Goal: Task Accomplishment & Management: Use online tool/utility

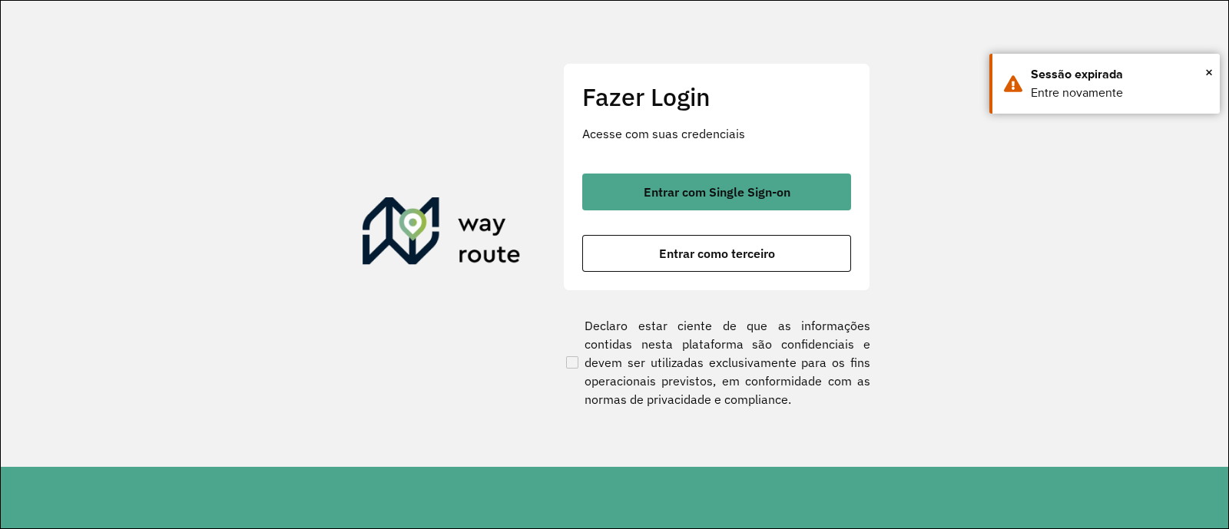
click at [1046, 193] on section "Fazer Login Acesse com suas credenciais Entrar com Single Sign-on Entrar como t…" at bounding box center [614, 234] width 1227 height 466
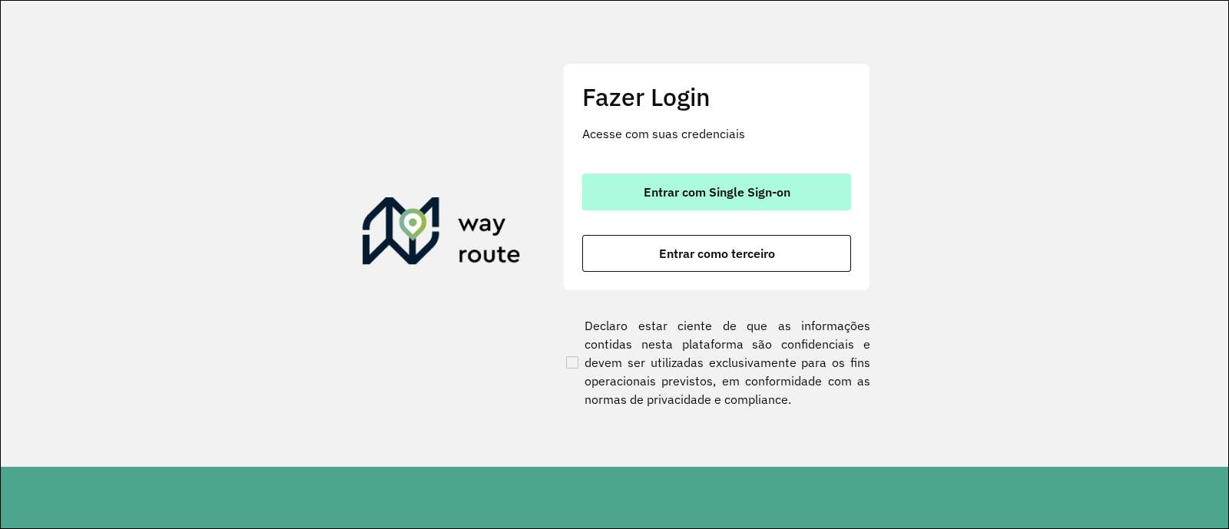
click at [738, 186] on span "Entrar com Single Sign-on" at bounding box center [717, 192] width 147 height 12
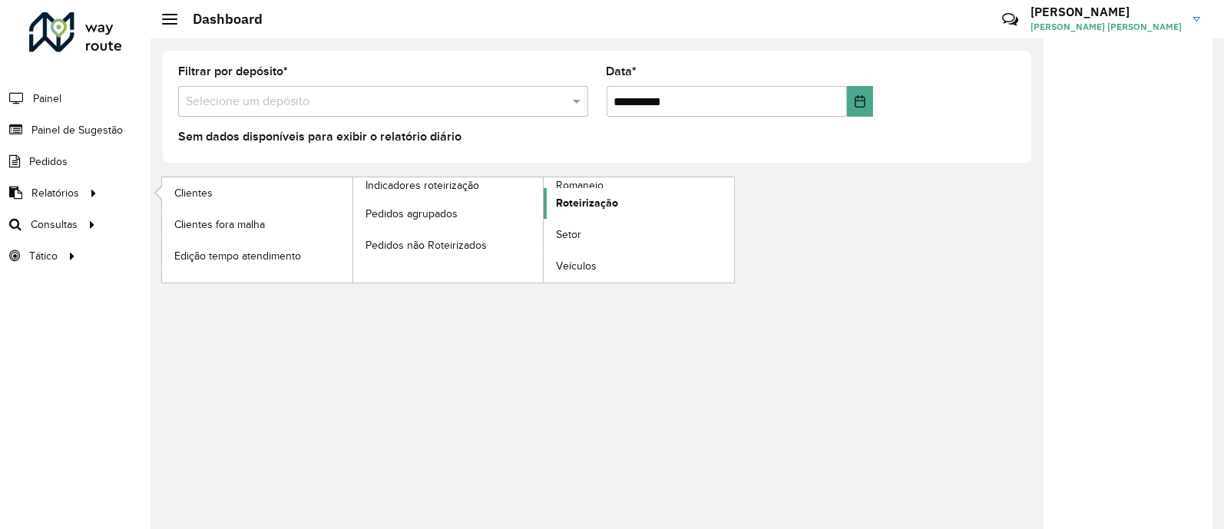
click at [587, 208] on span "Roteirização" at bounding box center [587, 203] width 62 height 16
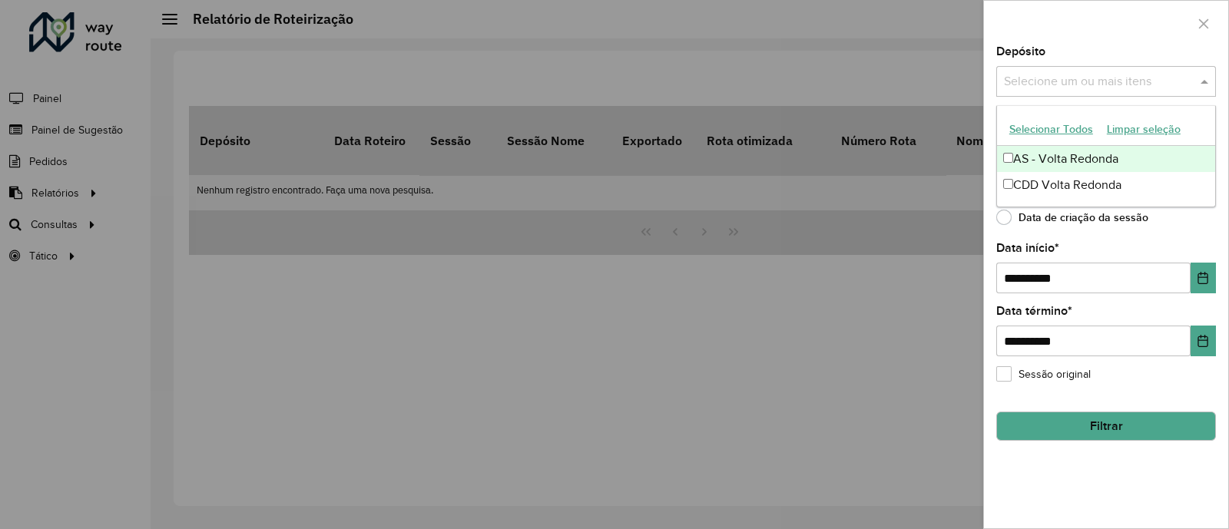
click at [1143, 80] on input "text" at bounding box center [1098, 82] width 197 height 18
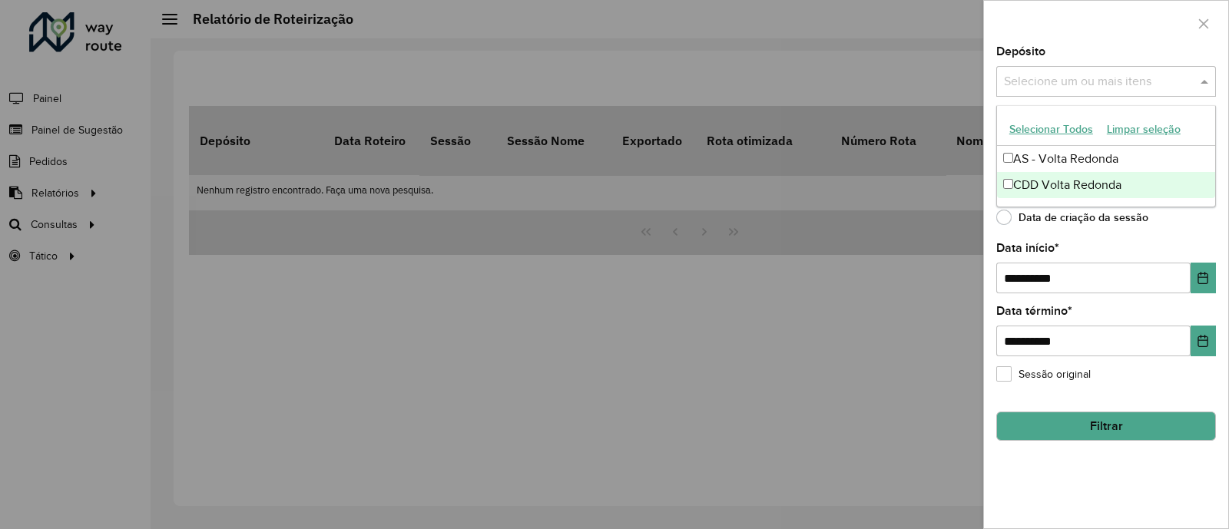
click at [1060, 176] on div "CDD Volta Redonda" at bounding box center [1106, 185] width 218 height 26
click at [1176, 223] on div "Data de criação da sessão" at bounding box center [1106, 221] width 220 height 18
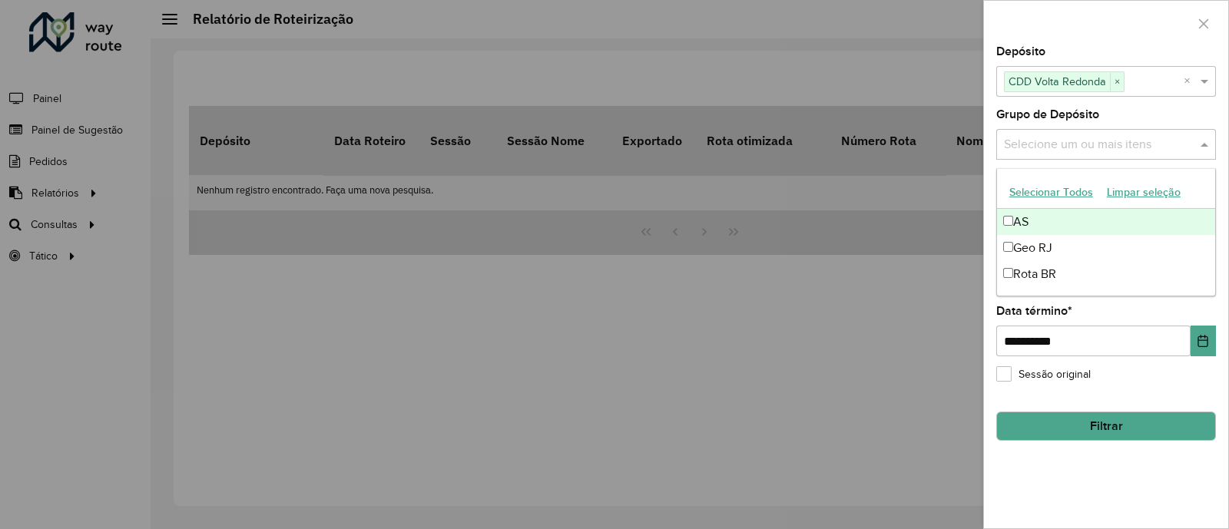
click at [1071, 144] on input "text" at bounding box center [1098, 145] width 197 height 18
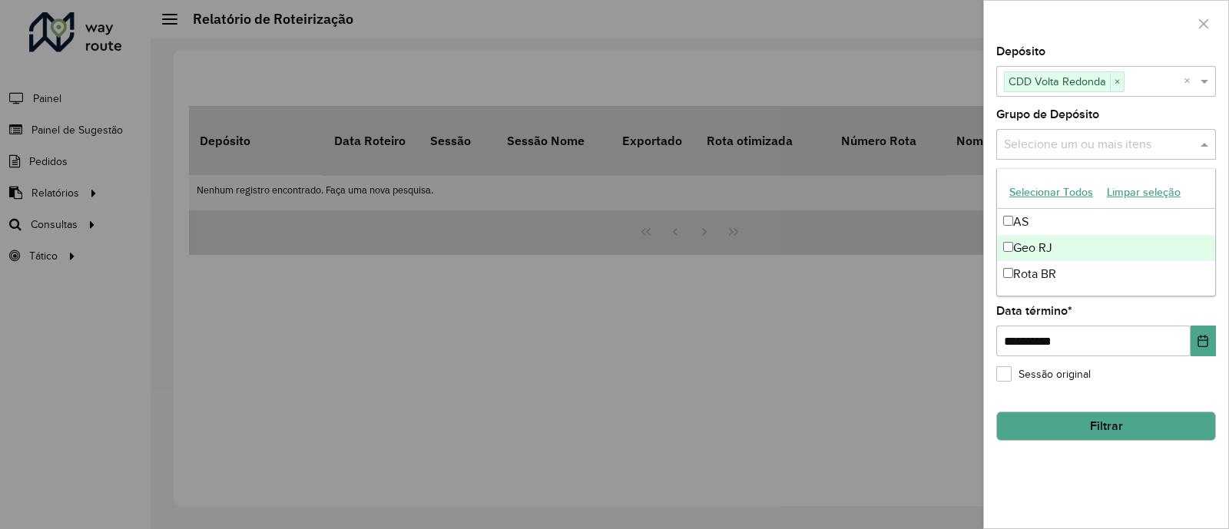
click at [1046, 256] on div "Geo RJ" at bounding box center [1106, 248] width 218 height 26
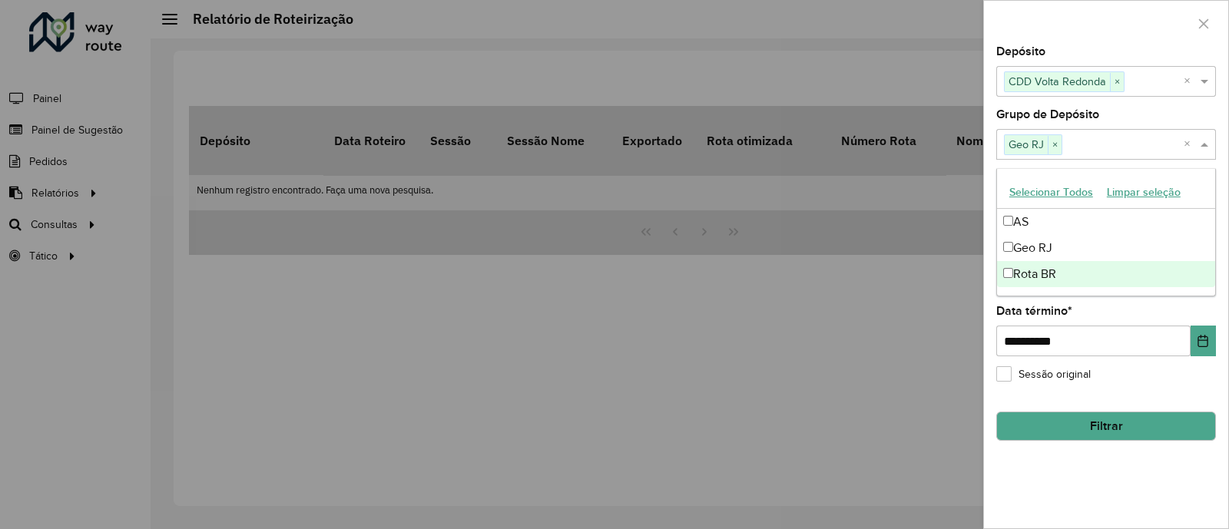
click at [1148, 320] on div "**********" at bounding box center [1106, 331] width 220 height 51
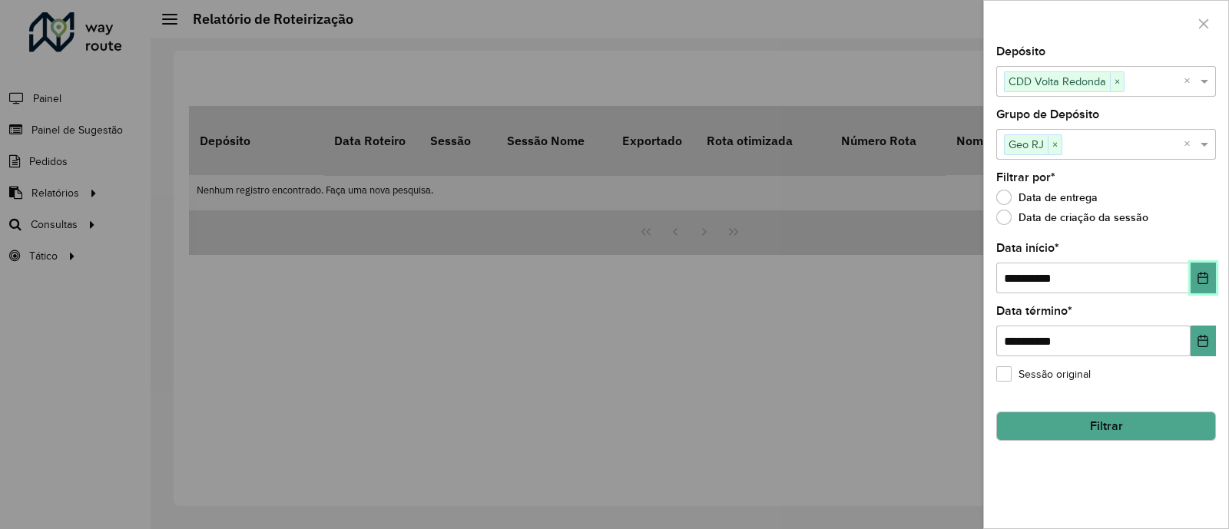
click at [1206, 280] on icon "Choose Date" at bounding box center [1202, 278] width 12 height 12
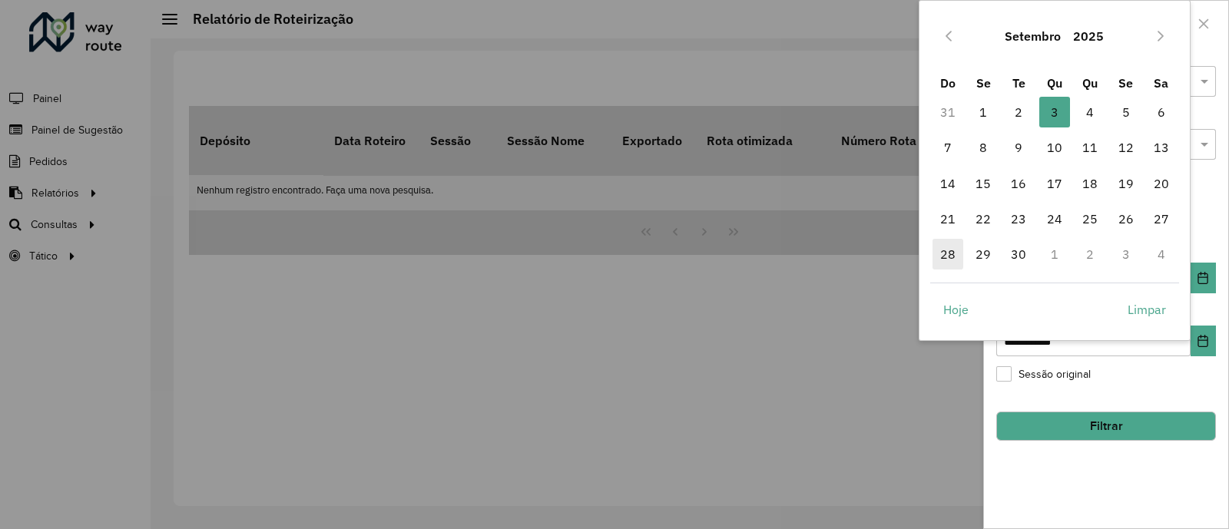
click at [946, 255] on span "28" at bounding box center [947, 254] width 31 height 31
type input "**********"
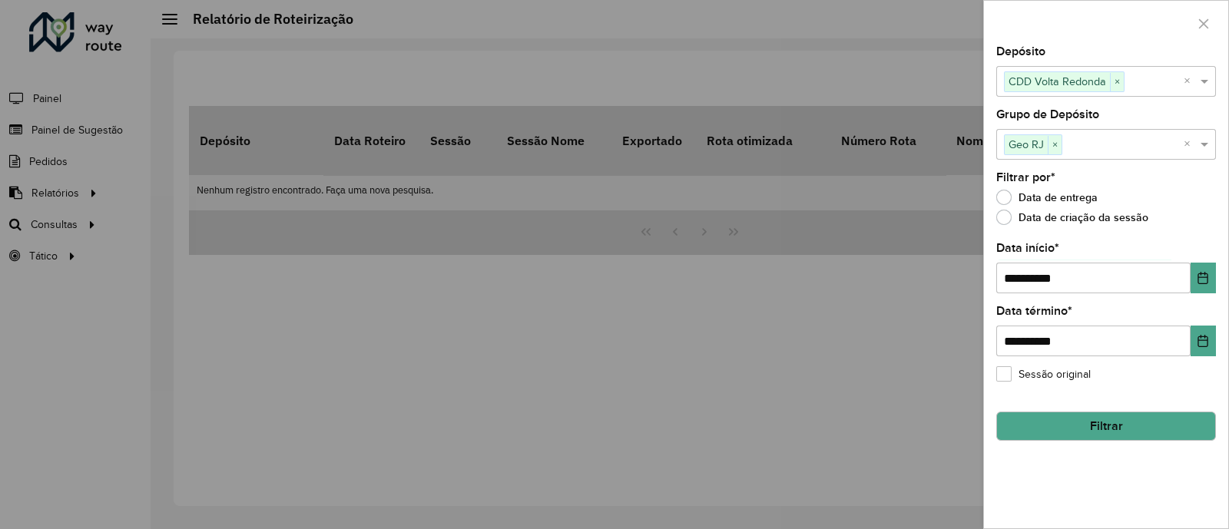
click at [1099, 420] on button "Filtrar" at bounding box center [1106, 426] width 220 height 29
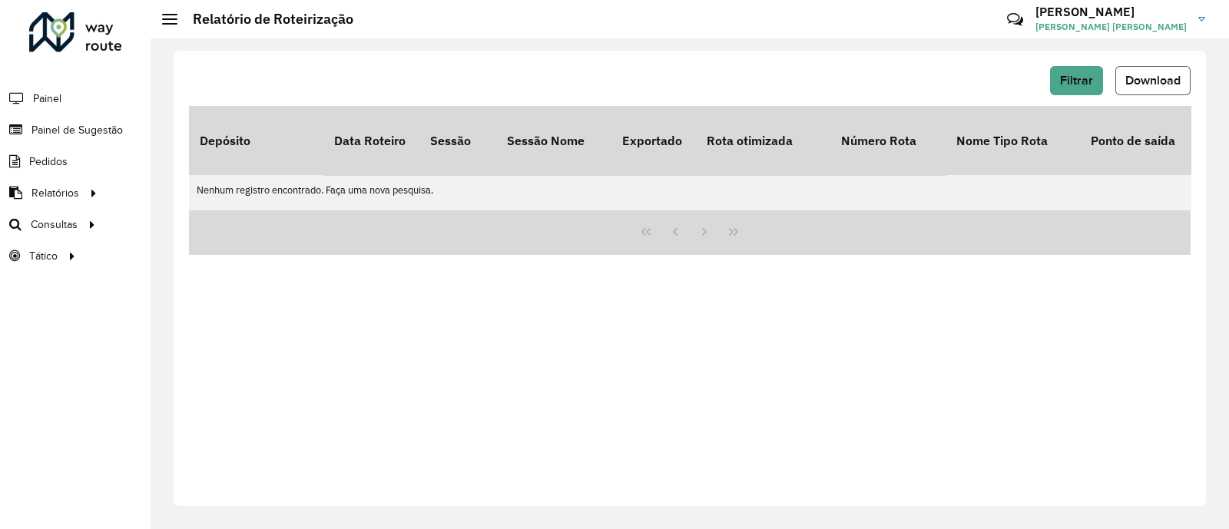
click at [1153, 81] on span "Download" at bounding box center [1152, 80] width 55 height 13
click at [1151, 74] on span "Download" at bounding box center [1152, 80] width 55 height 13
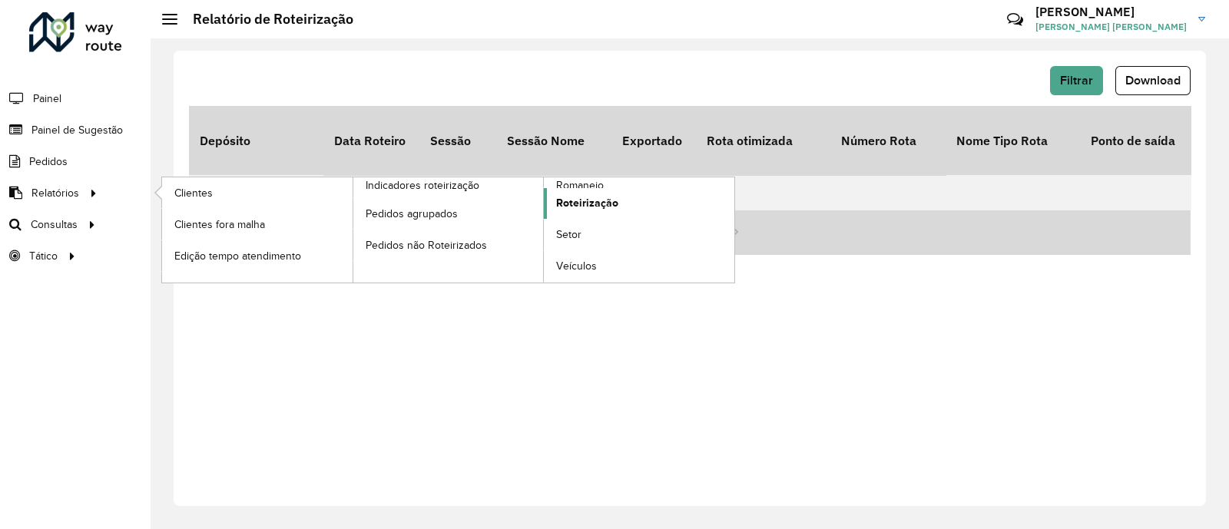
click at [611, 207] on span "Roteirização" at bounding box center [587, 203] width 62 height 16
click at [584, 196] on span "Roteirização" at bounding box center [587, 203] width 62 height 16
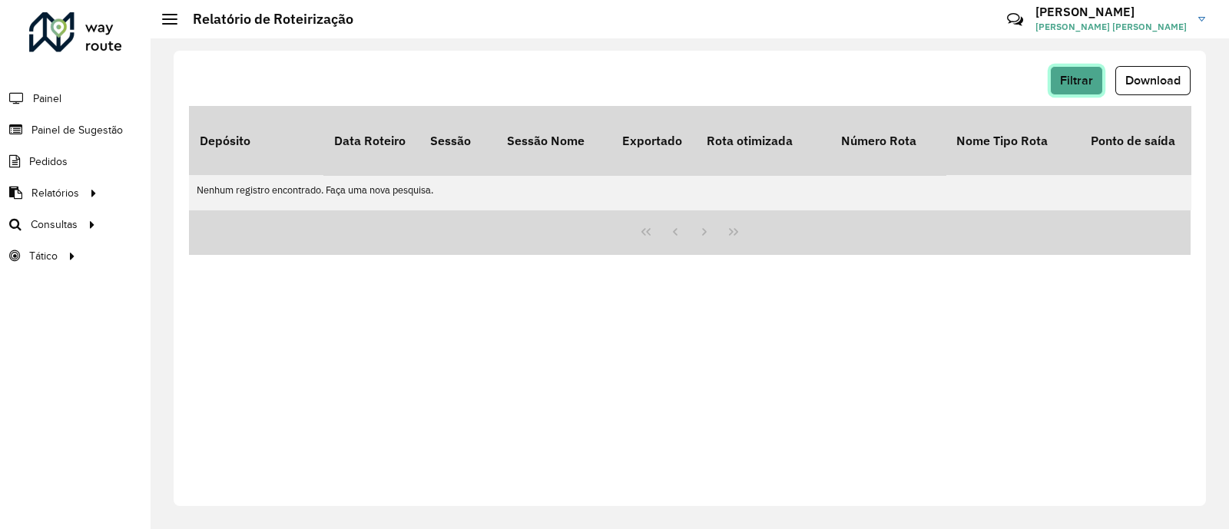
click at [1071, 84] on span "Filtrar" at bounding box center [1076, 80] width 33 height 13
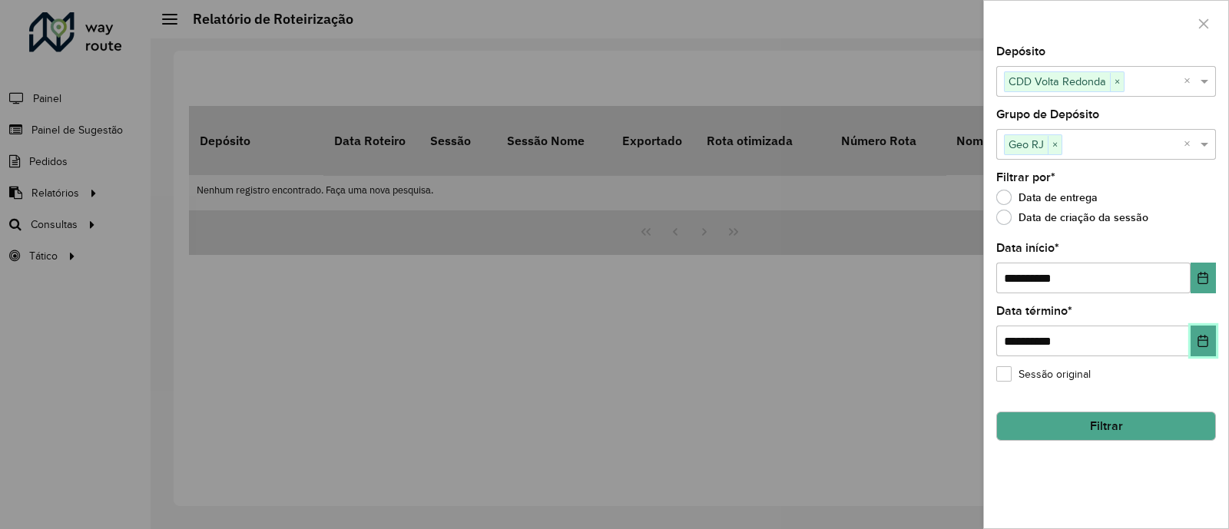
click at [1206, 347] on icon "Choose Date" at bounding box center [1202, 341] width 12 height 12
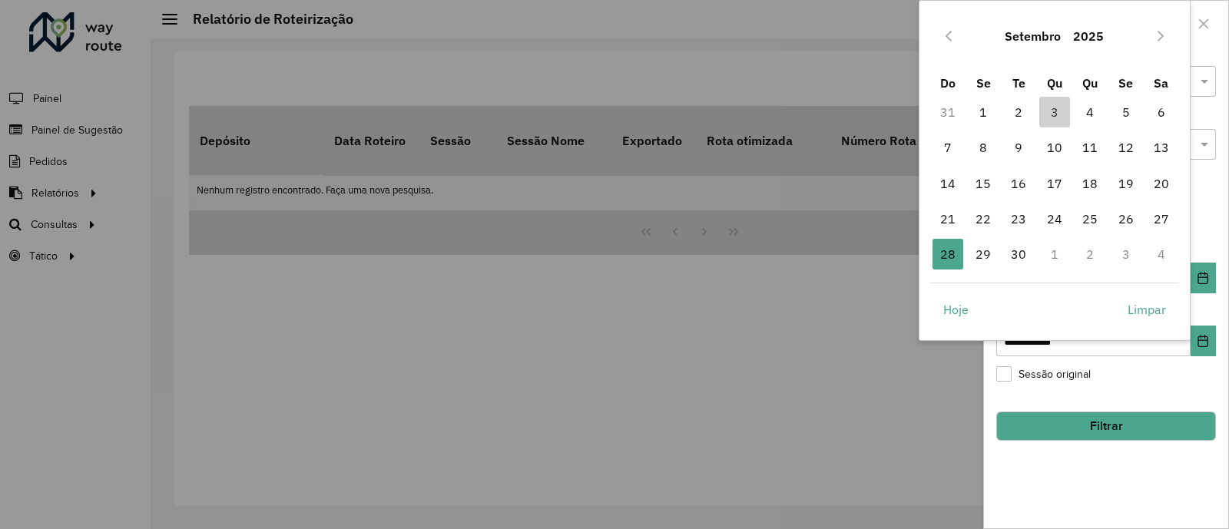
click at [1127, 255] on td "3" at bounding box center [1124, 254] width 35 height 35
click at [1010, 254] on span "30" at bounding box center [1018, 254] width 31 height 31
type input "**********"
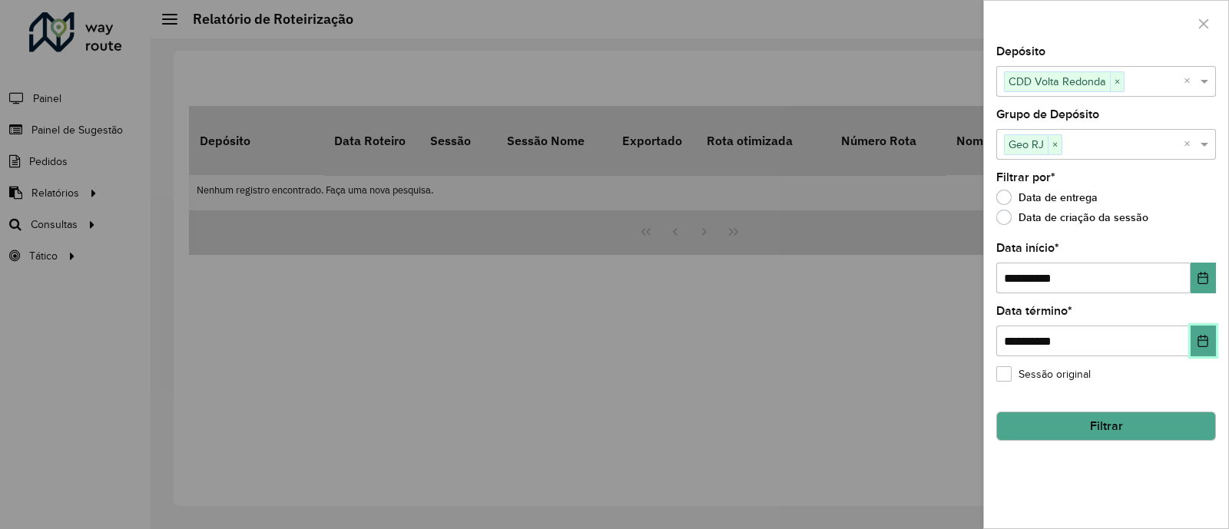
click at [1210, 349] on button "Choose Date" at bounding box center [1202, 341] width 25 height 31
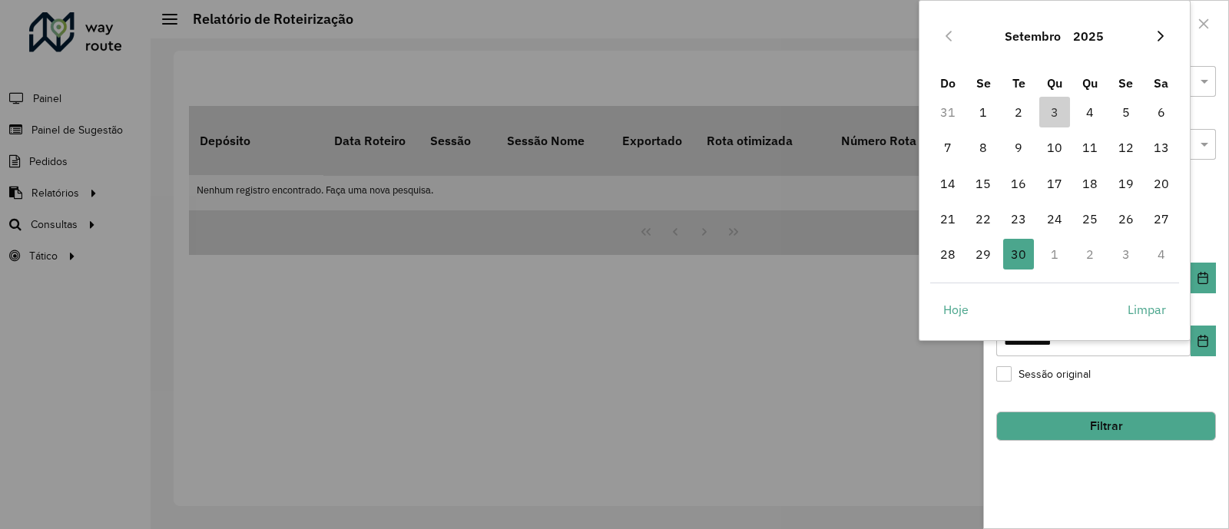
click at [1160, 38] on icon "Next Month" at bounding box center [1160, 36] width 12 height 12
click at [953, 38] on icon "Previous Month" at bounding box center [948, 36] width 12 height 12
click at [1052, 107] on span "3" at bounding box center [1054, 112] width 31 height 31
type input "**********"
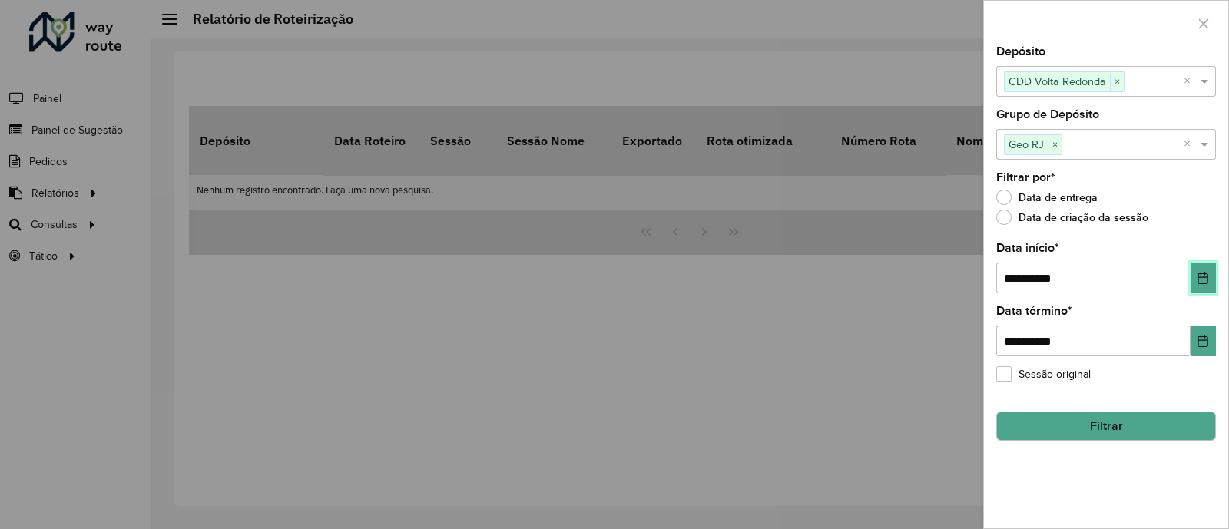
click at [1200, 273] on icon "Choose Date" at bounding box center [1202, 278] width 12 height 12
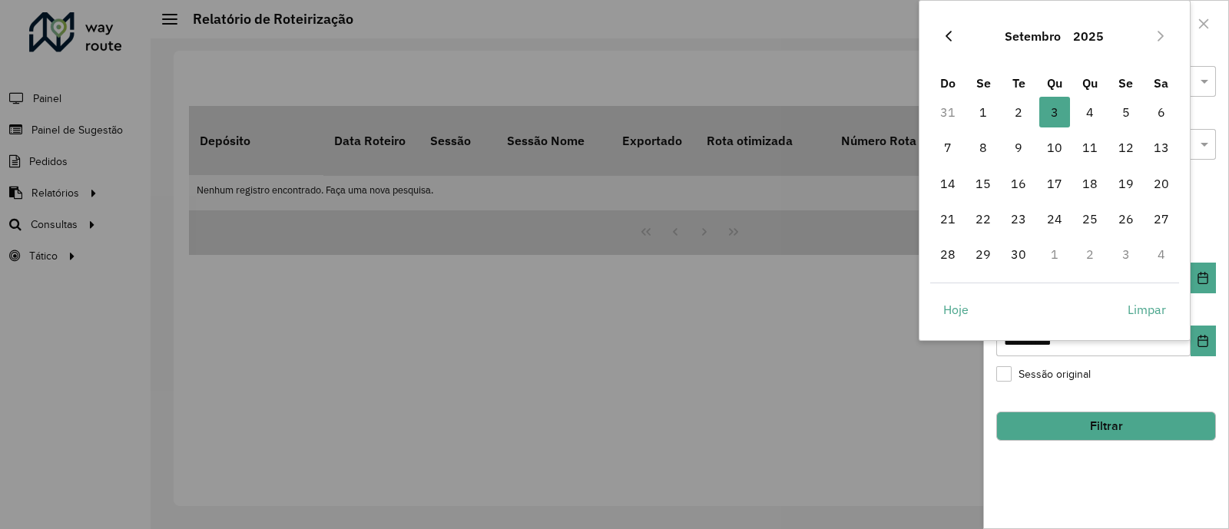
click at [947, 41] on button "Previous Month" at bounding box center [948, 36] width 25 height 25
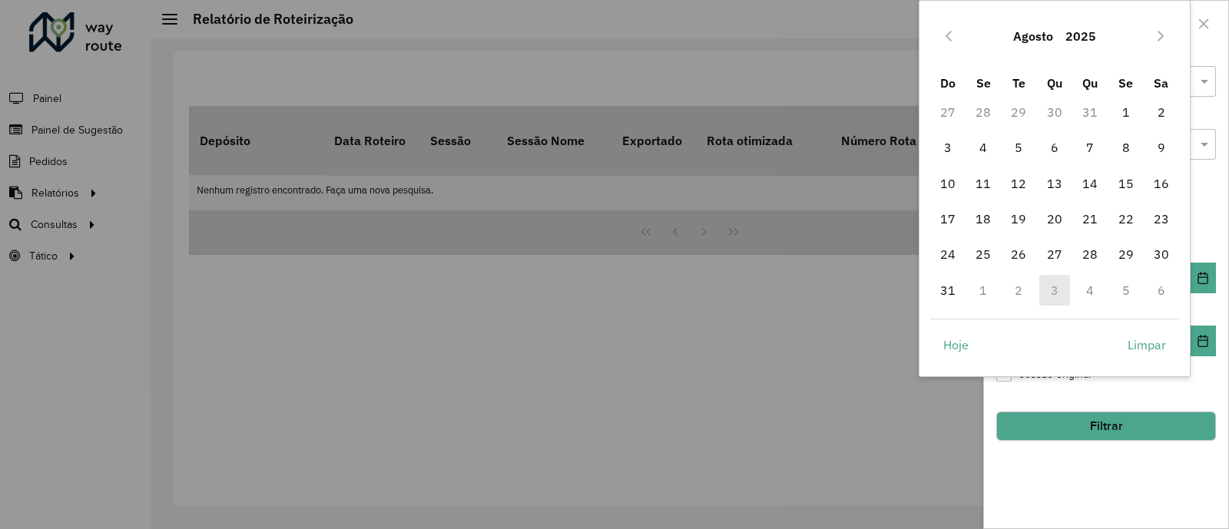
click at [947, 41] on button "Previous Month" at bounding box center [948, 36] width 25 height 25
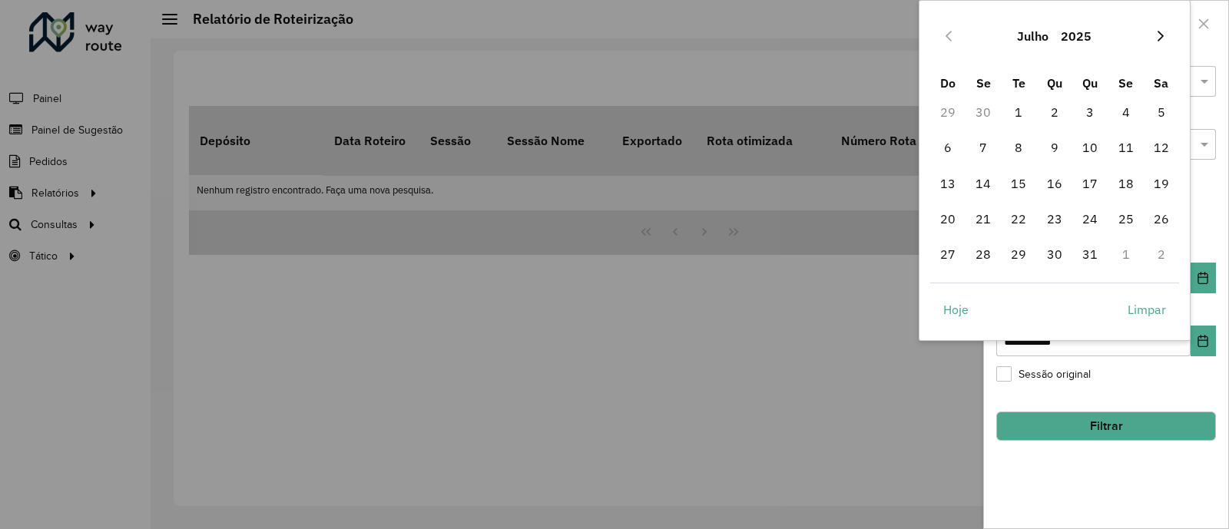
click at [1157, 31] on icon "Next Month" at bounding box center [1160, 36] width 12 height 12
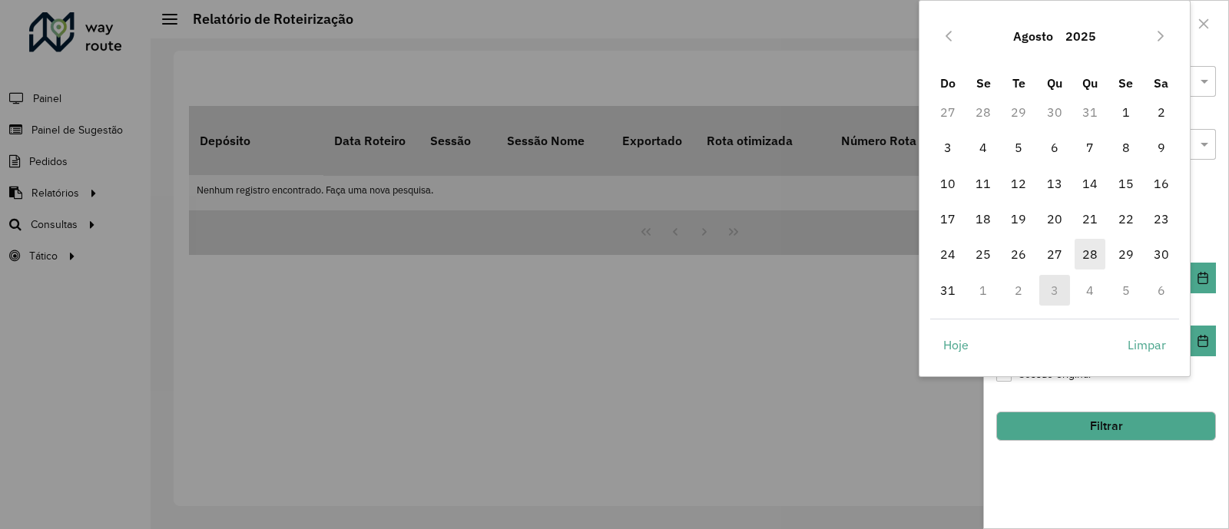
click at [1098, 251] on span "28" at bounding box center [1089, 254] width 31 height 31
type input "**********"
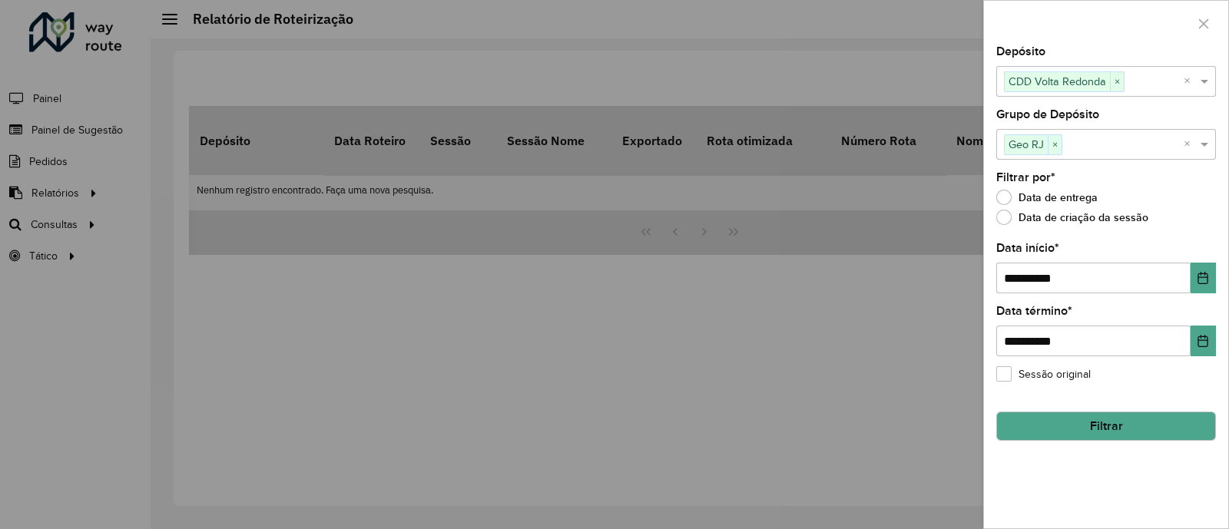
click at [1143, 384] on div "Sessão original" at bounding box center [1106, 378] width 220 height 18
click at [1103, 432] on button "Filtrar" at bounding box center [1106, 426] width 220 height 29
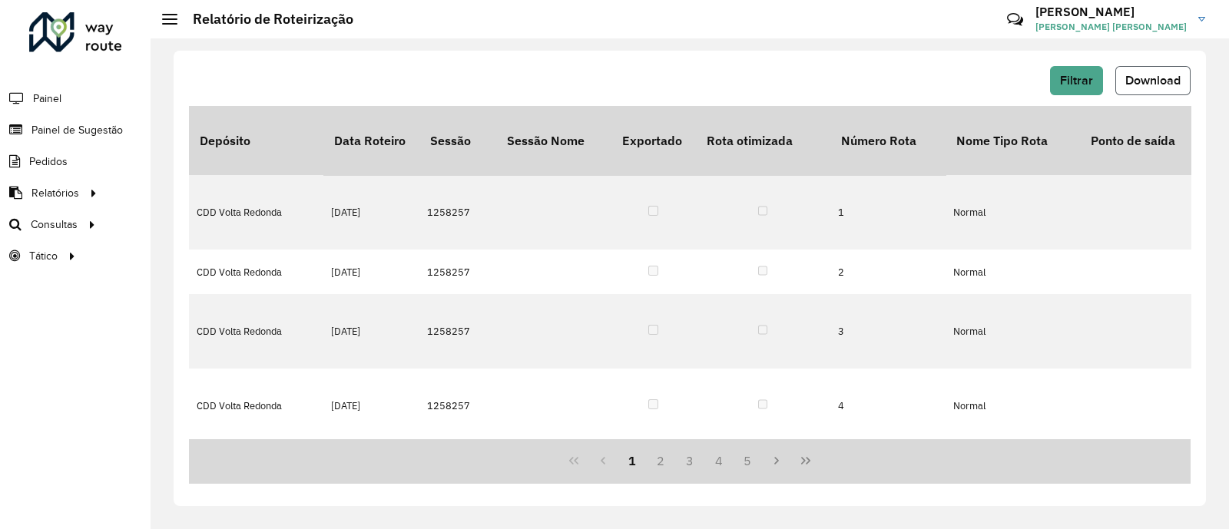
click at [1168, 78] on span "Download" at bounding box center [1152, 80] width 55 height 13
